Goal: Navigation & Orientation: Find specific page/section

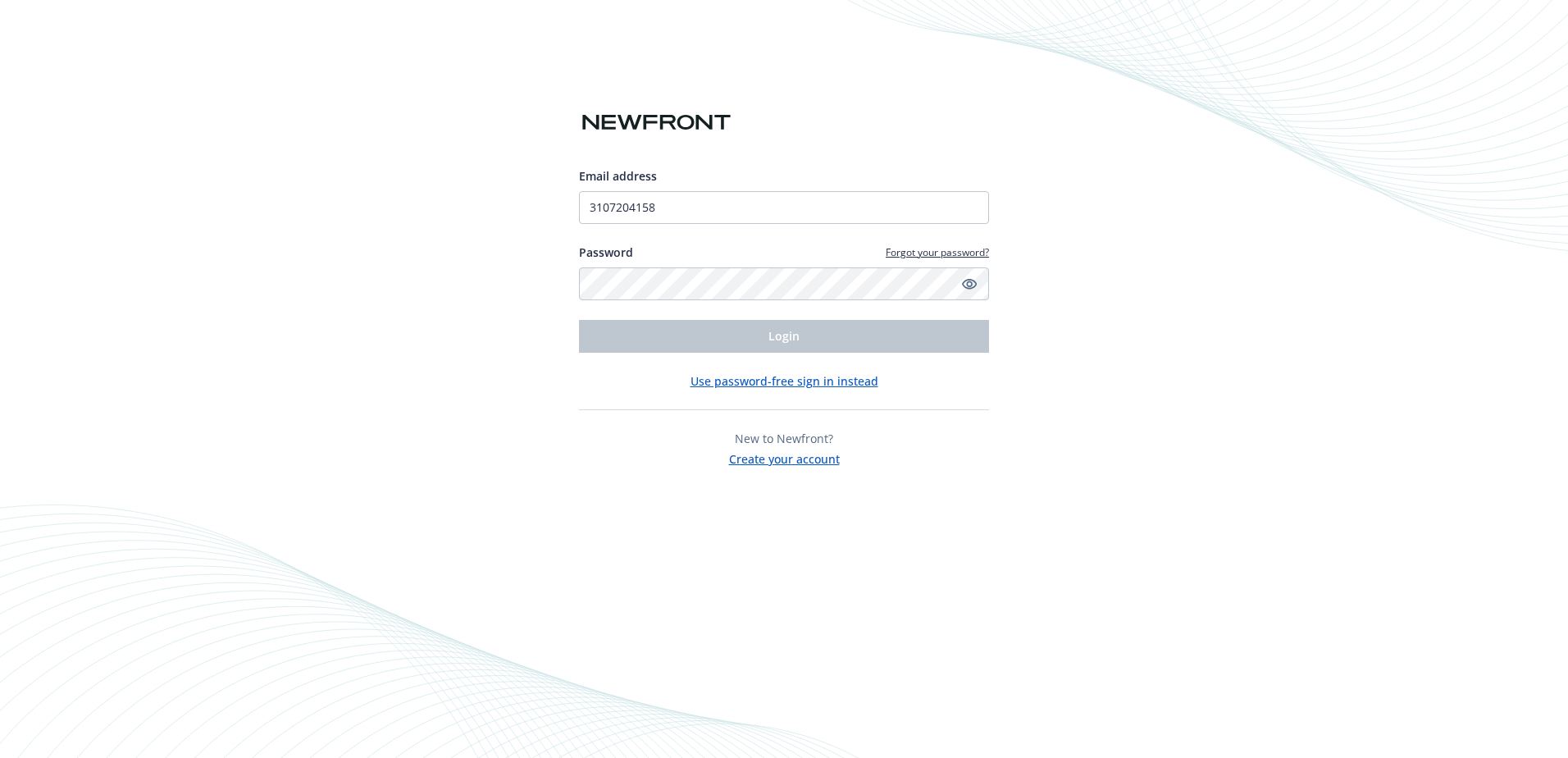
click at [749, 207] on div "Email address 3107204158 Password Forgot your password? Login" at bounding box center [784, 260] width 410 height 185
drag, startPoint x: 731, startPoint y: 204, endPoint x: 478, endPoint y: 201, distance: 253.0
click at [478, 201] on div "Email address 3107204158 Password Forgot your password? Login Use password-free…" at bounding box center [784, 379] width 1568 height 758
type input "[EMAIL_ADDRESS][DOMAIN_NAME]"
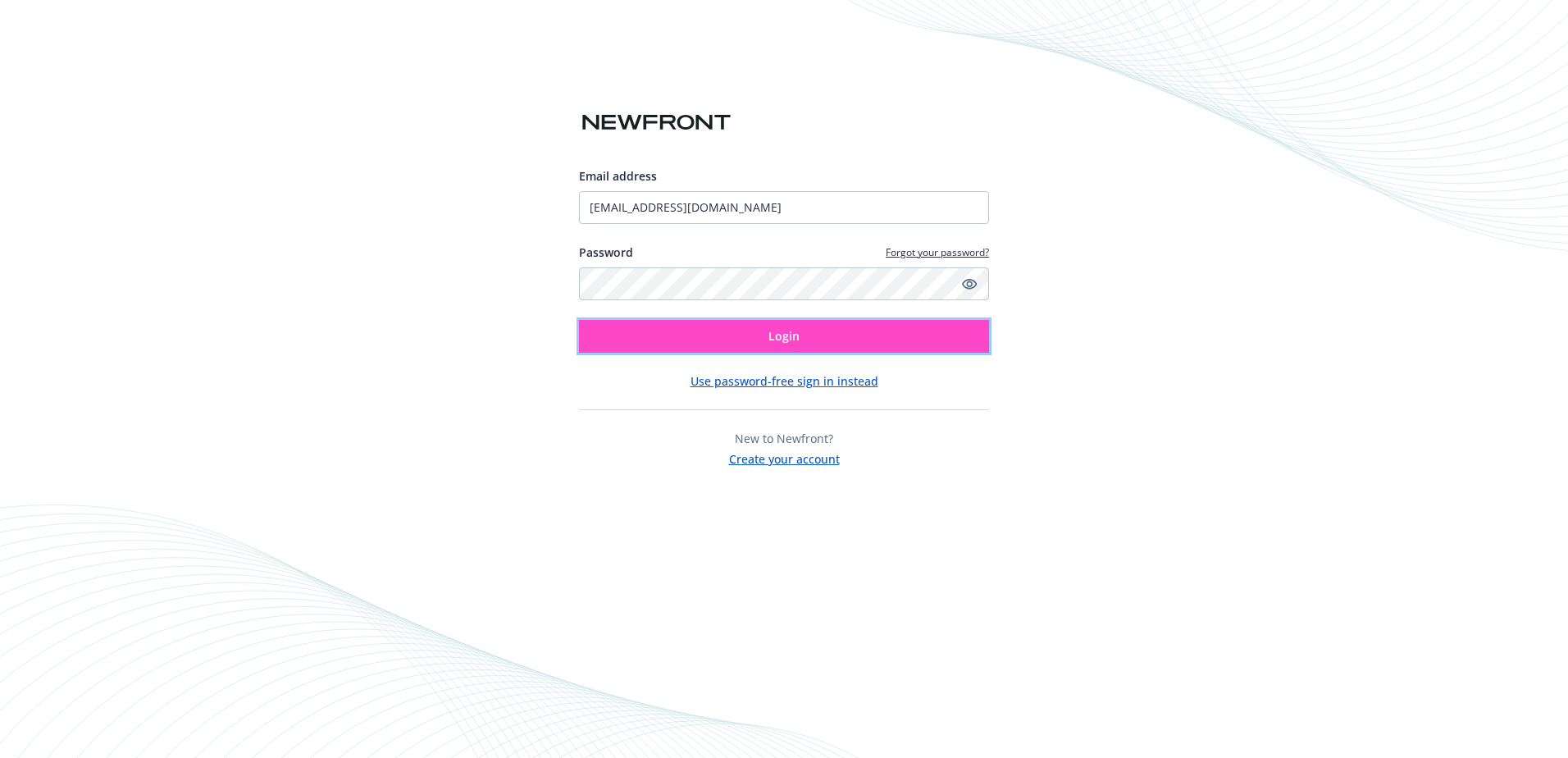
click at [696, 331] on button "Login" at bounding box center [784, 336] width 410 height 33
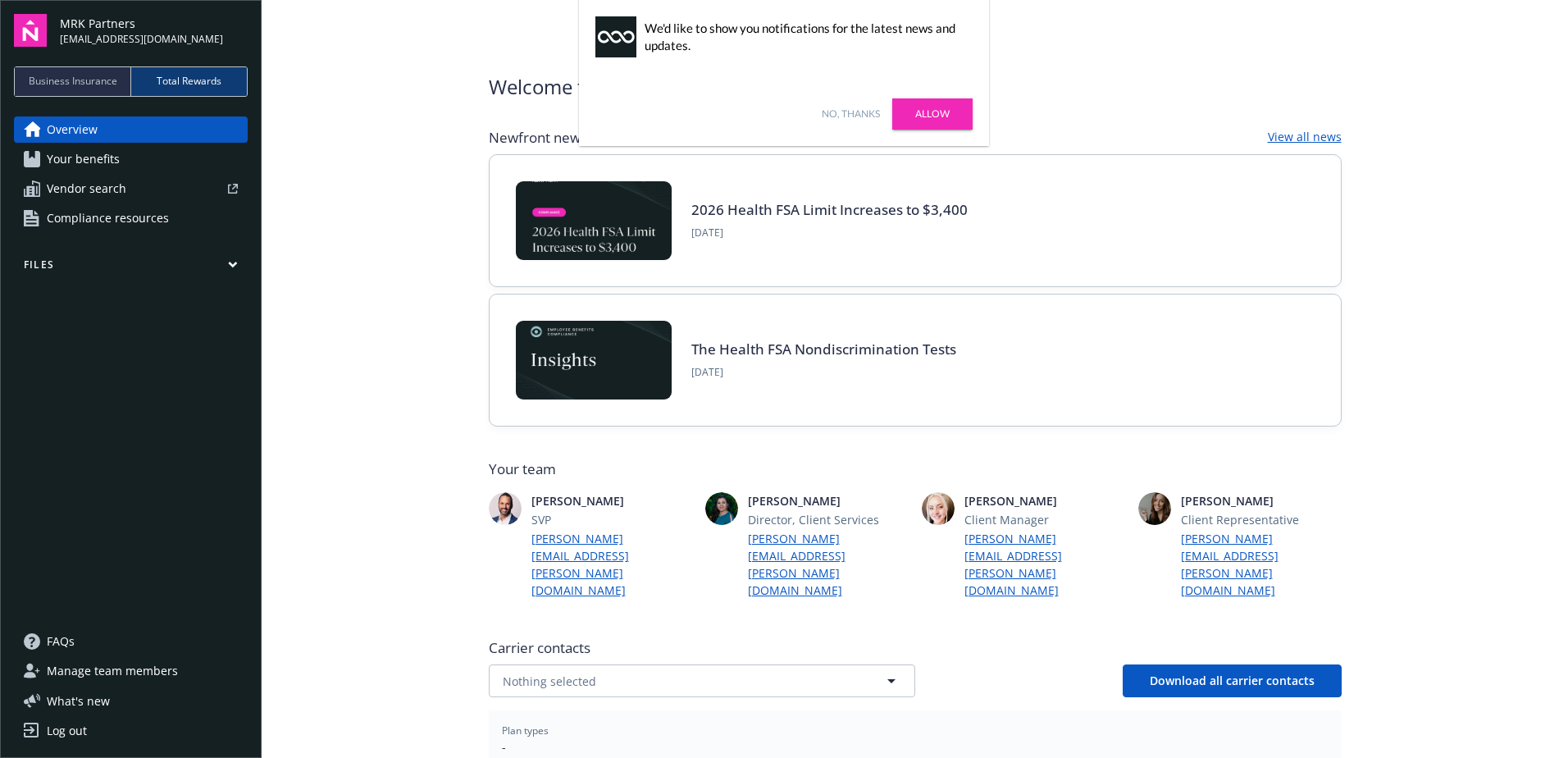
click at [948, 116] on link "Allow" at bounding box center [932, 114] width 81 height 31
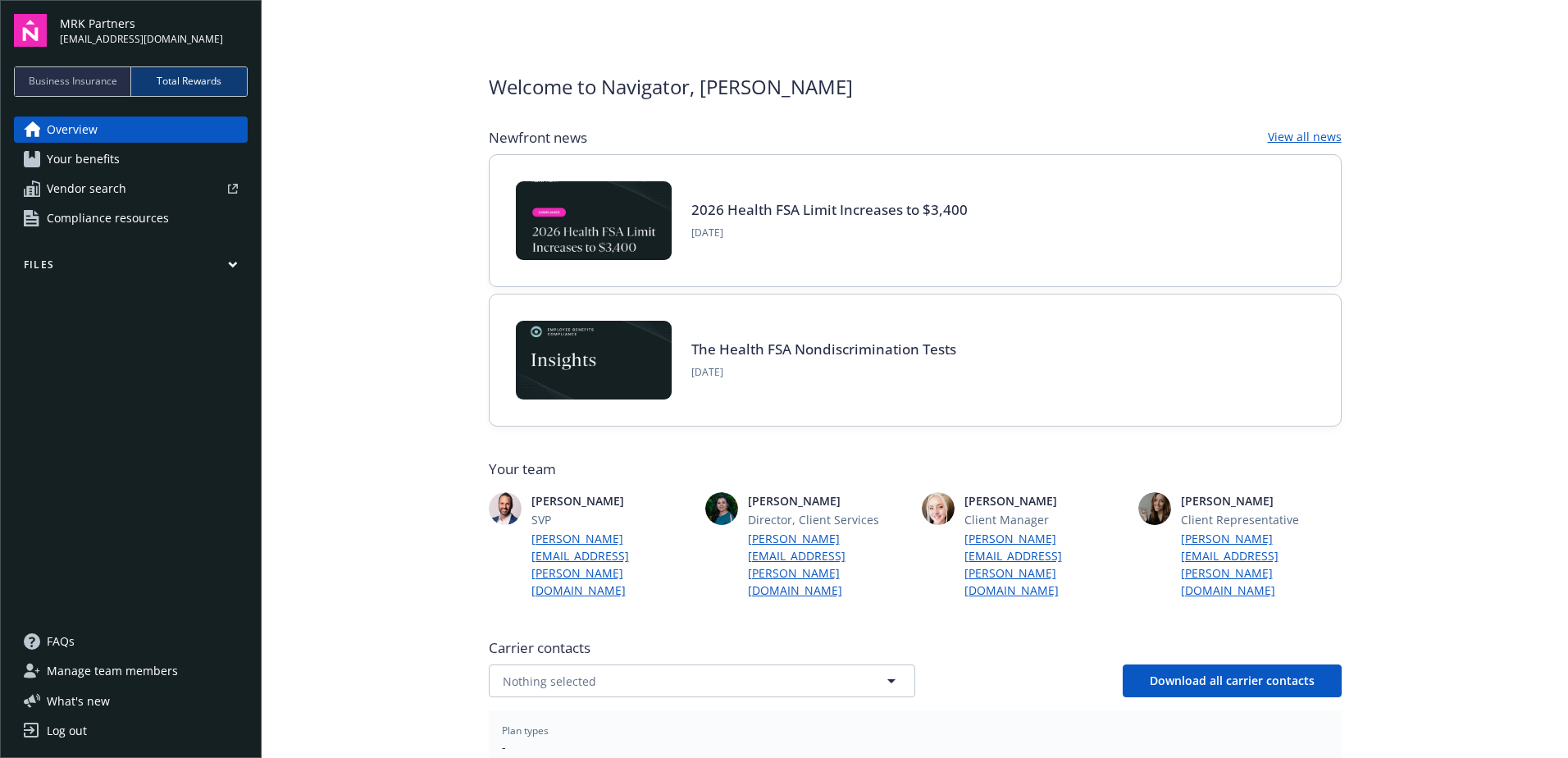
click at [91, 83] on span "Business Insurance" at bounding box center [72, 82] width 88 height 15
